Goal: Information Seeking & Learning: Learn about a topic

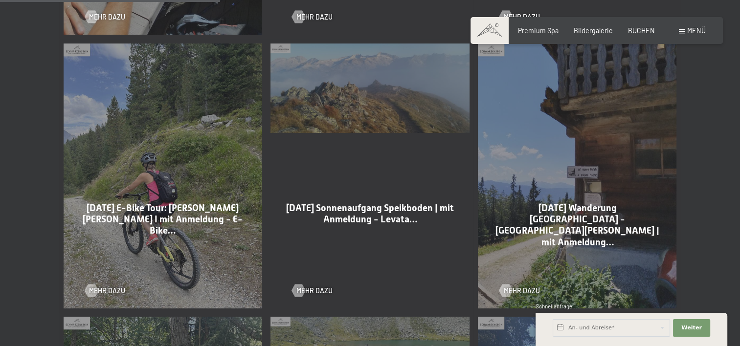
scroll to position [881, 0]
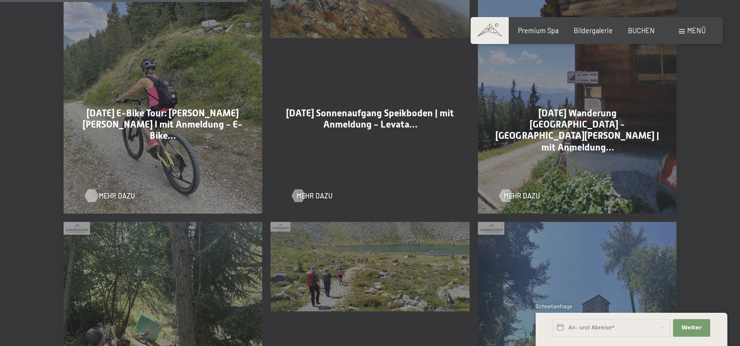
click at [112, 193] on span "Mehr dazu" at bounding box center [117, 196] width 36 height 10
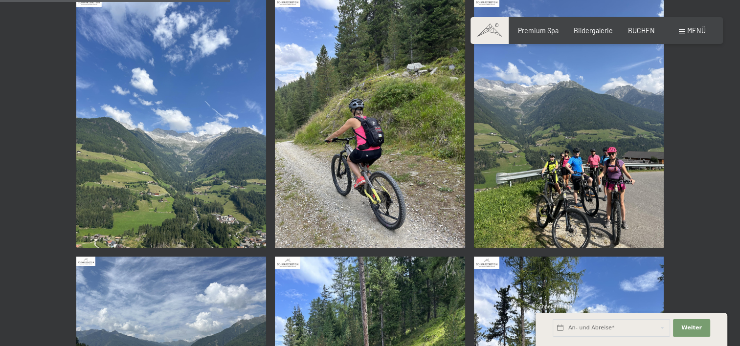
scroll to position [489, 0]
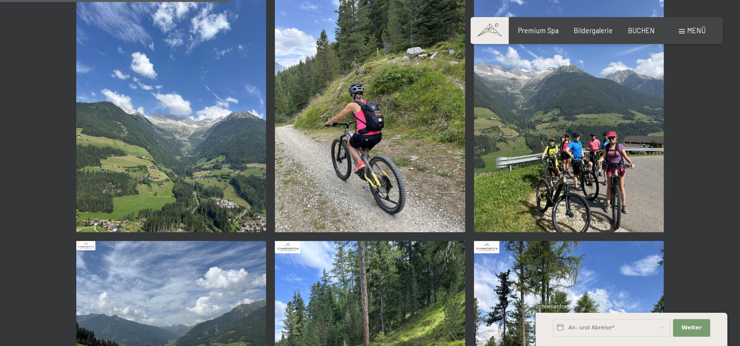
click at [534, 125] on img at bounding box center [569, 105] width 190 height 253
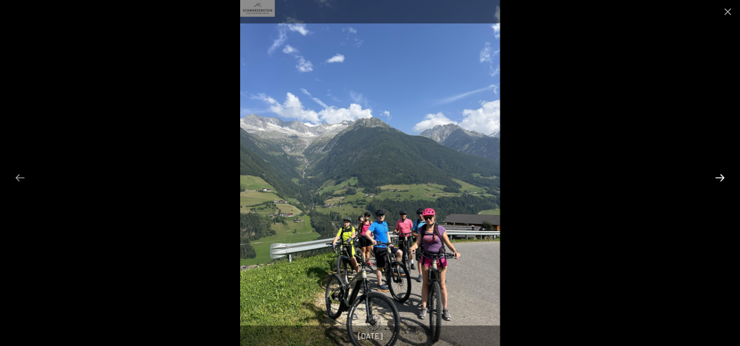
click at [718, 178] on button "Next slide" at bounding box center [720, 177] width 21 height 19
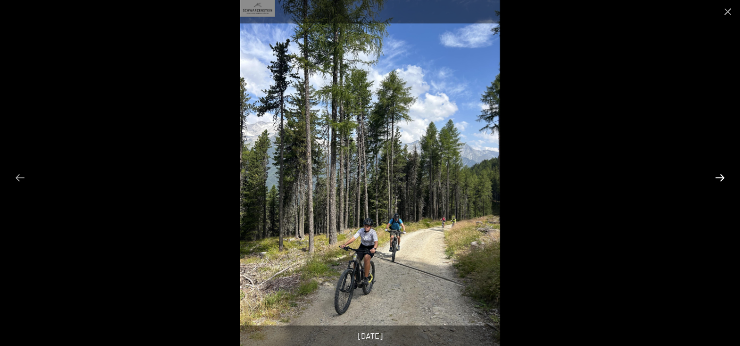
click at [718, 178] on button "Next slide" at bounding box center [720, 177] width 21 height 19
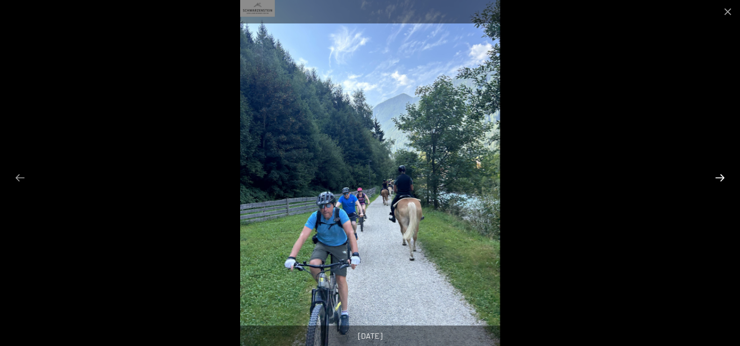
click at [718, 178] on button "Next slide" at bounding box center [720, 177] width 21 height 19
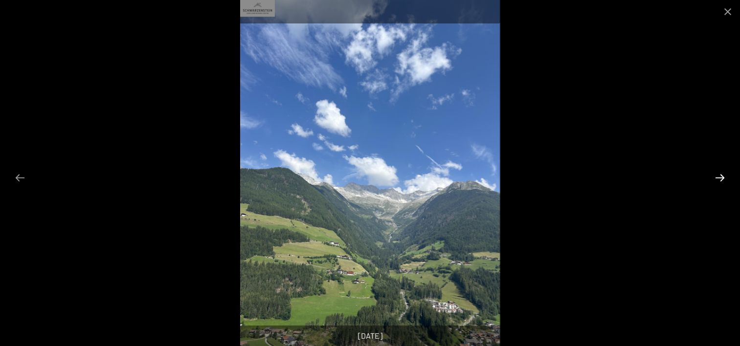
click at [718, 178] on button "Next slide" at bounding box center [720, 177] width 21 height 19
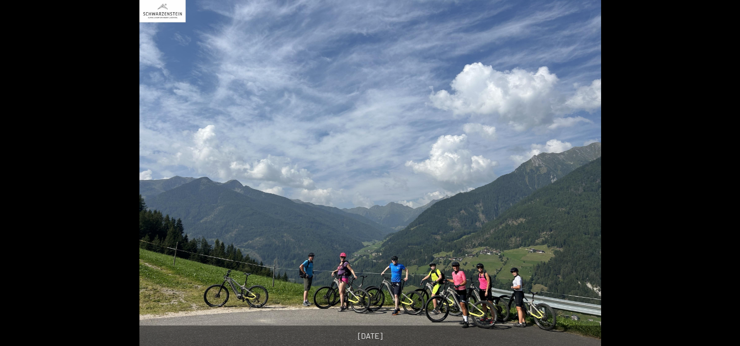
click at [718, 178] on button "Next slide" at bounding box center [725, 177] width 21 height 19
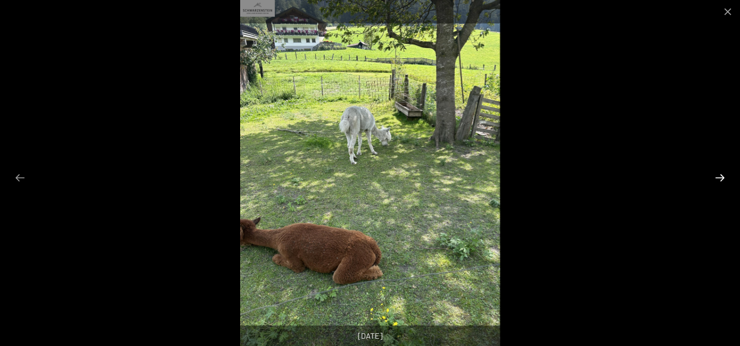
click at [718, 178] on button "Next slide" at bounding box center [720, 177] width 21 height 19
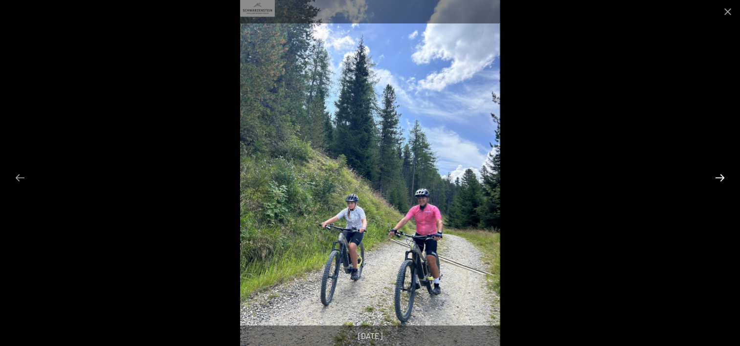
click at [718, 178] on button "Next slide" at bounding box center [720, 177] width 21 height 19
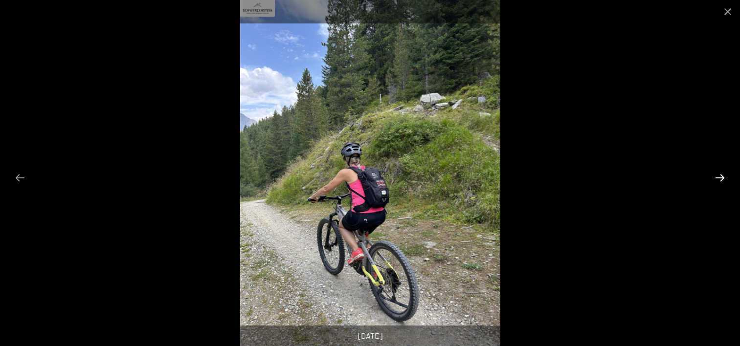
click at [718, 178] on button "Next slide" at bounding box center [720, 177] width 21 height 19
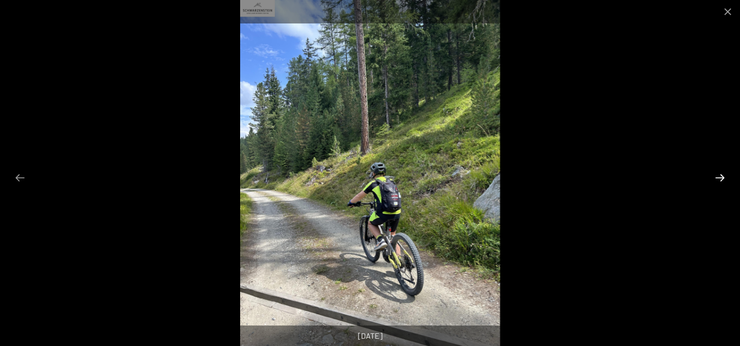
click at [718, 178] on button "Next slide" at bounding box center [720, 177] width 21 height 19
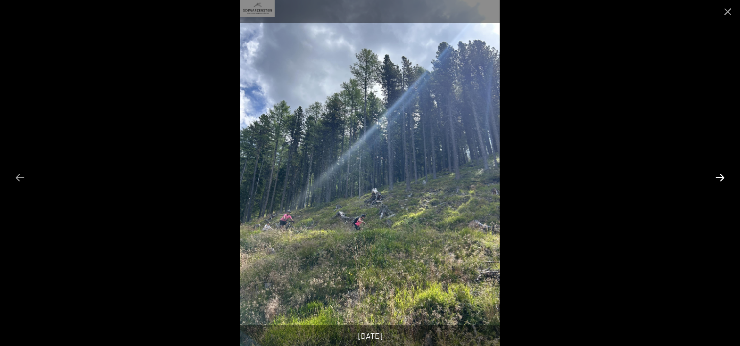
click at [718, 178] on button "Next slide" at bounding box center [720, 177] width 21 height 19
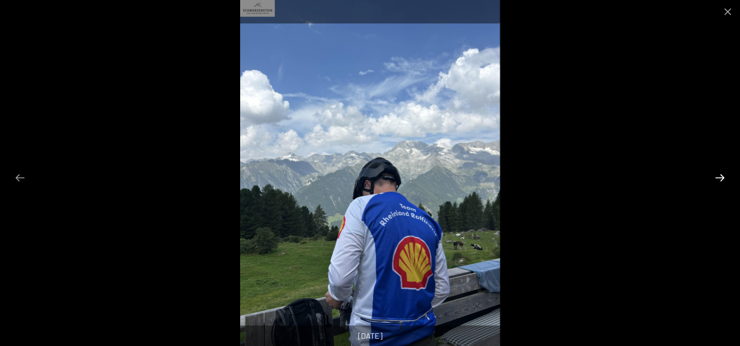
click at [718, 178] on button "Next slide" at bounding box center [720, 177] width 21 height 19
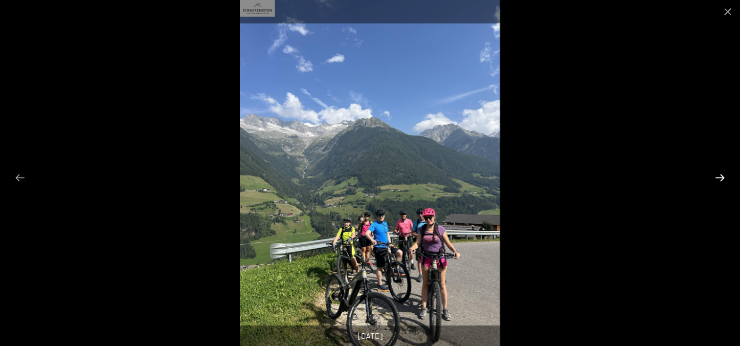
click at [718, 178] on button "Next slide" at bounding box center [720, 177] width 21 height 19
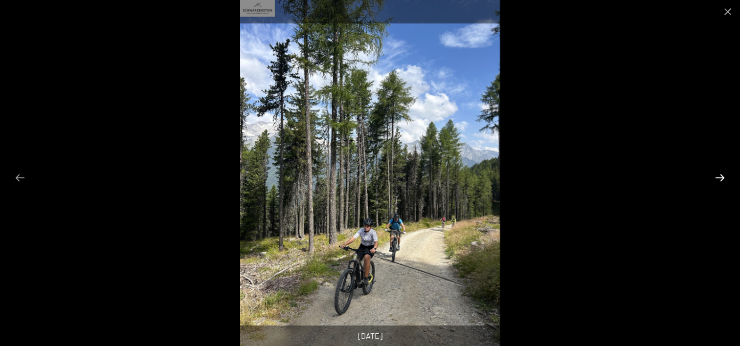
click at [718, 178] on button "Next slide" at bounding box center [720, 177] width 21 height 19
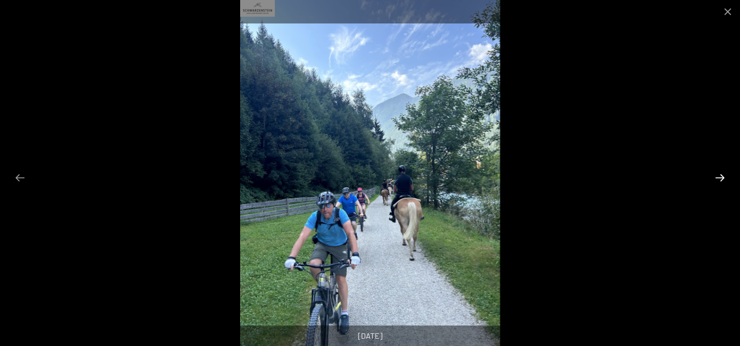
click at [718, 178] on button "Next slide" at bounding box center [720, 177] width 21 height 19
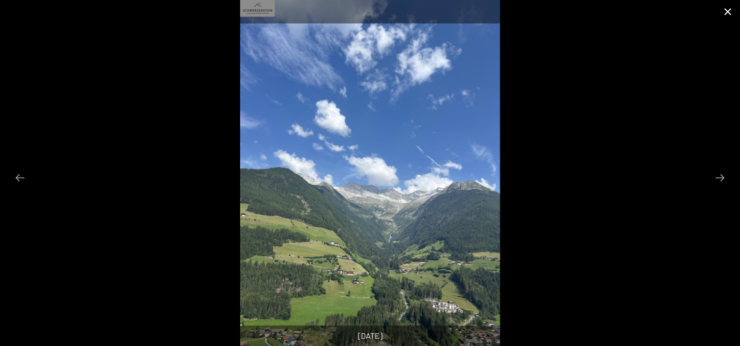
click at [726, 9] on button "Close gallery" at bounding box center [728, 11] width 24 height 23
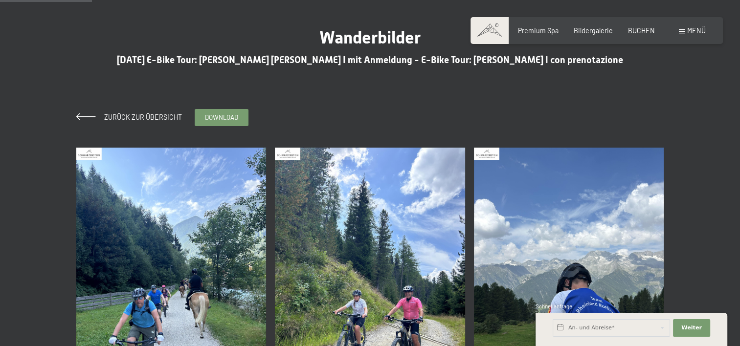
scroll to position [0, 0]
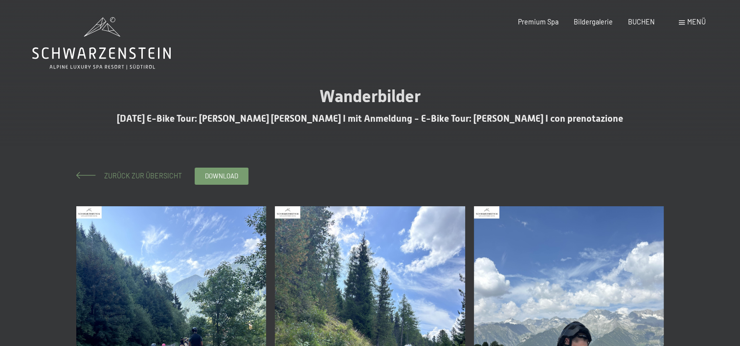
click at [130, 178] on span "Zurück zur Übersicht" at bounding box center [139, 176] width 85 height 8
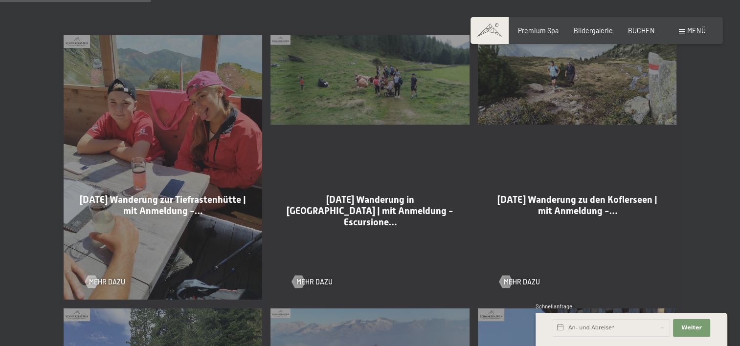
scroll to position [538, 0]
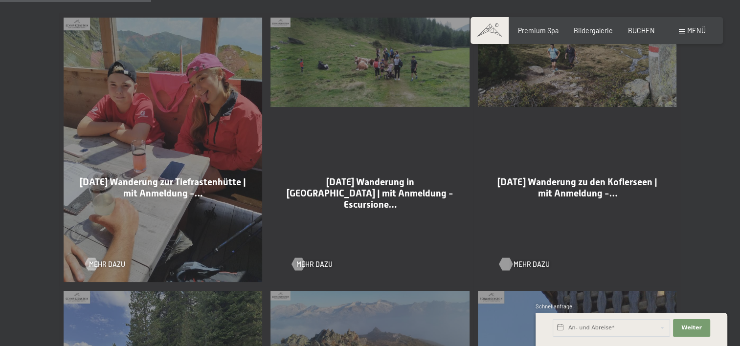
click at [521, 264] on span "Mehr dazu" at bounding box center [532, 265] width 36 height 10
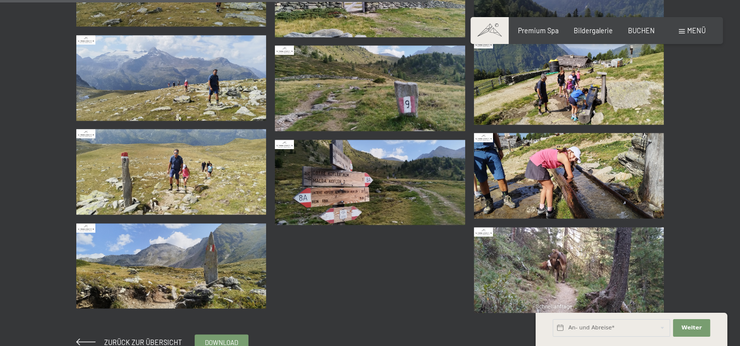
scroll to position [1174, 0]
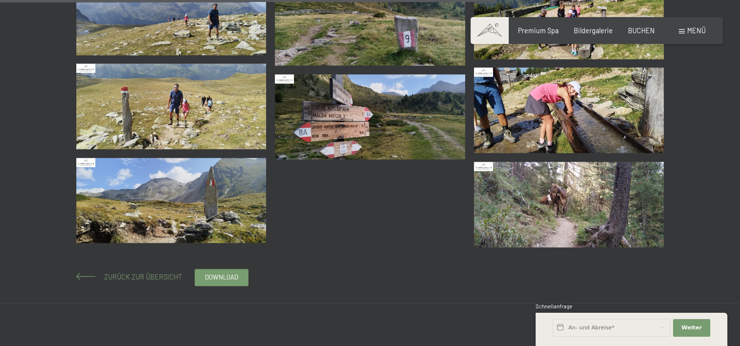
click at [149, 276] on span "Zurück zur Übersicht" at bounding box center [139, 277] width 85 height 8
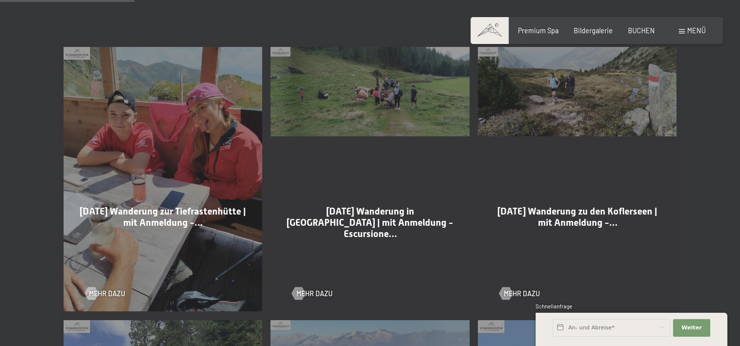
scroll to position [538, 0]
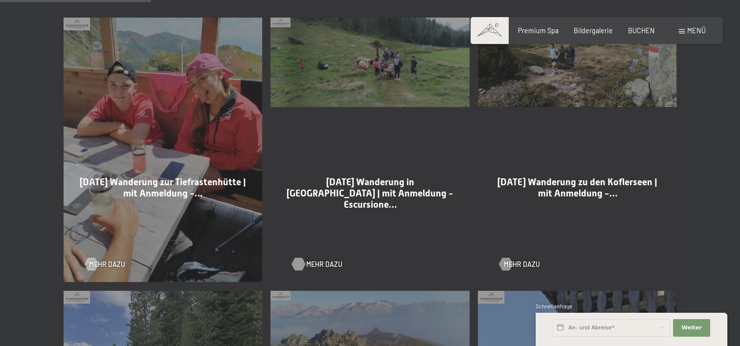
click at [322, 262] on span "Mehr dazu" at bounding box center [324, 265] width 36 height 10
click at [115, 264] on span "Mehr dazu" at bounding box center [117, 265] width 36 height 10
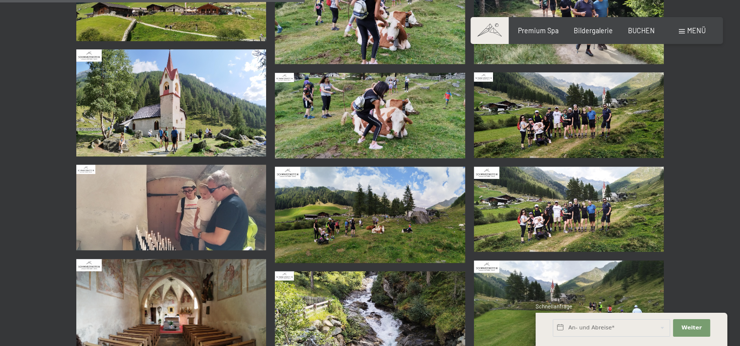
scroll to position [587, 0]
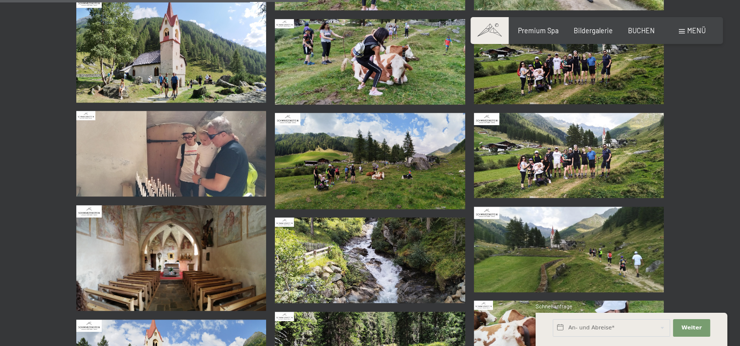
click at [566, 150] on img at bounding box center [569, 156] width 190 height 86
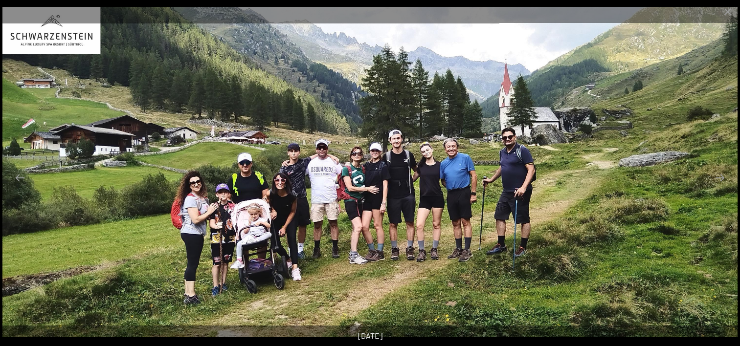
scroll to position [636, 0]
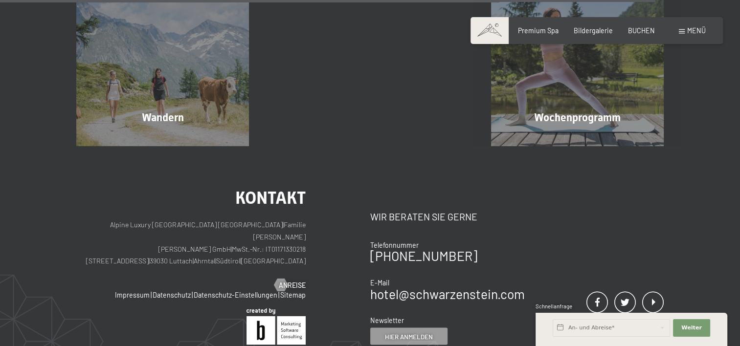
scroll to position [1566, 0]
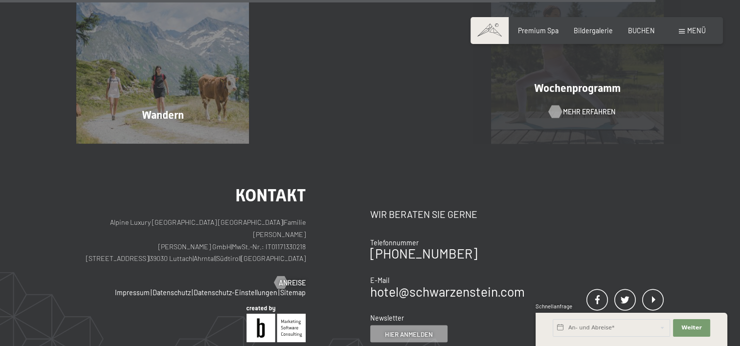
click at [584, 111] on span "Mehr erfahren" at bounding box center [589, 112] width 52 height 10
